Goal: Check status

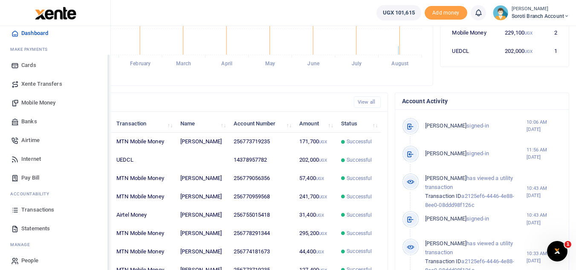
scroll to position [33, 0]
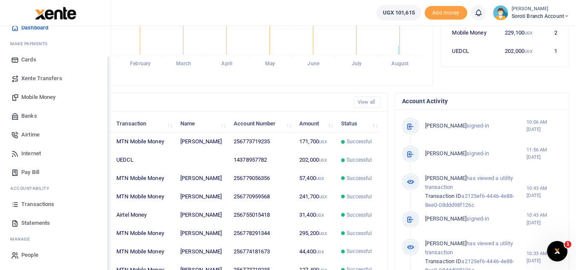
click at [34, 209] on link "Transactions" at bounding box center [55, 204] width 97 height 19
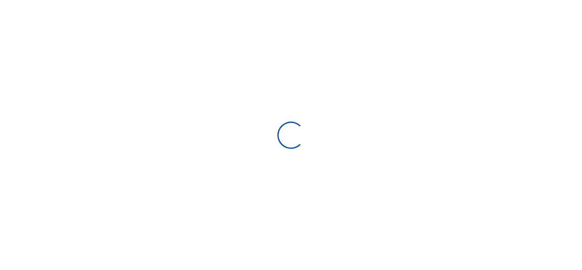
select select
type input "[DATE] - [DATE]"
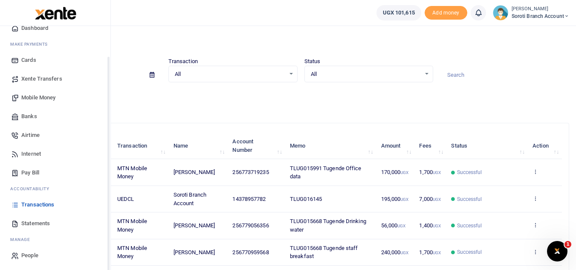
scroll to position [34, 0]
click at [34, 203] on span "Transactions" at bounding box center [37, 203] width 33 height 9
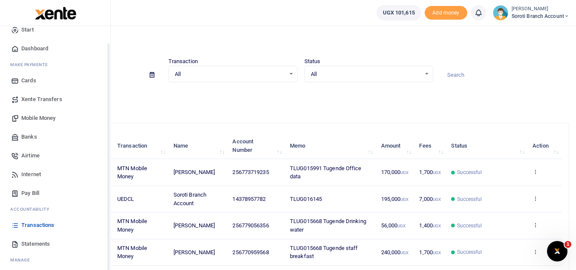
scroll to position [25, 0]
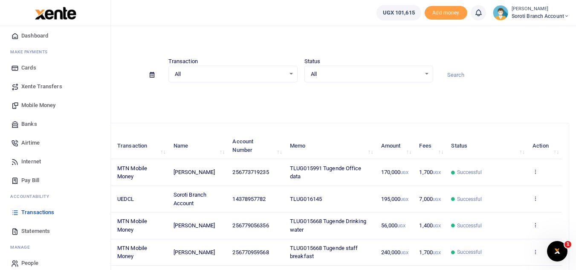
click at [26, 232] on span "Statements" at bounding box center [35, 231] width 29 height 9
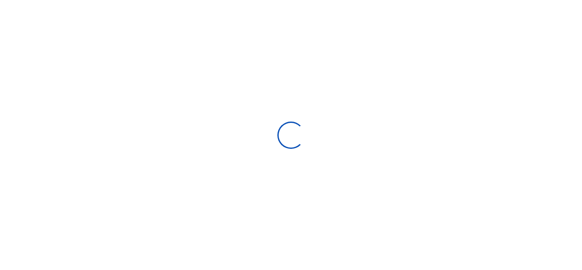
select select "ALL"
type input "[DATE] - [DATE]"
